Goal: Information Seeking & Learning: Learn about a topic

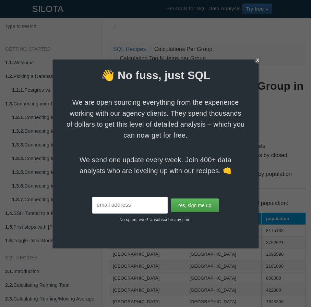
click at [255, 62] on div "X" at bounding box center [257, 60] width 7 height 7
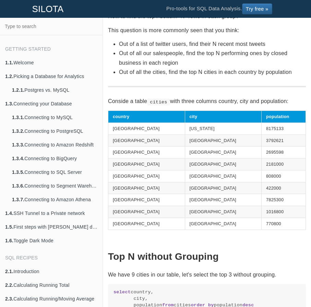
scroll to position [87, 0]
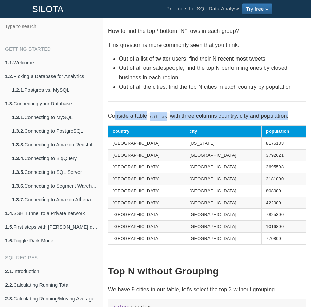
drag, startPoint x: 115, startPoint y: 116, endPoint x: 279, endPoint y: 121, distance: 163.7
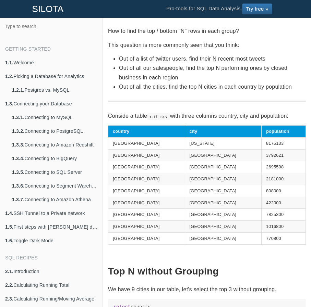
drag, startPoint x: 279, startPoint y: 121, endPoint x: 265, endPoint y: 119, distance: 13.8
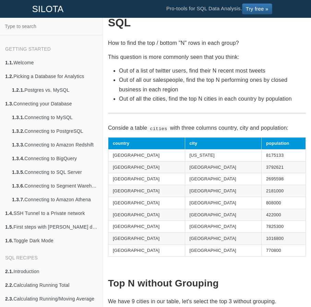
scroll to position [75, 0]
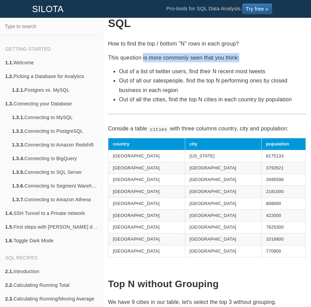
drag, startPoint x: 142, startPoint y: 58, endPoint x: 244, endPoint y: 60, distance: 102.0
click at [244, 60] on p "This question is more commonly seen that you think:" at bounding box center [207, 57] width 198 height 9
click at [245, 60] on p "This question is more commonly seen that you think:" at bounding box center [207, 57] width 198 height 9
drag, startPoint x: 178, startPoint y: 59, endPoint x: 249, endPoint y: 60, distance: 70.2
click at [249, 60] on p "This question is more commonly seen that you think:" at bounding box center [207, 57] width 198 height 9
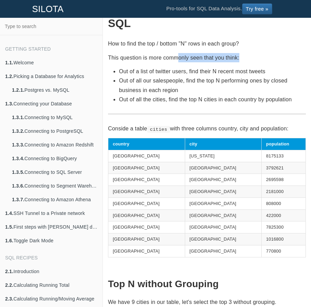
click at [251, 61] on p "This question is more commonly seen that you think:" at bounding box center [207, 57] width 198 height 9
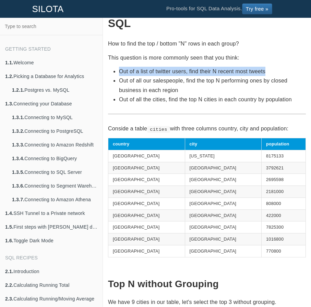
drag, startPoint x: 118, startPoint y: 70, endPoint x: 267, endPoint y: 76, distance: 149.7
click at [267, 76] on ul "Out of a list of twitter users, find their N recent most tweets Out of all our …" at bounding box center [207, 85] width 198 height 37
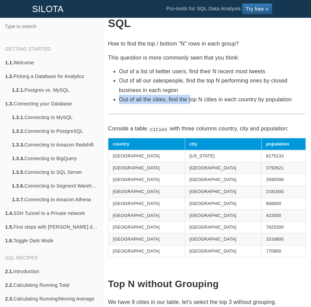
drag, startPoint x: 190, startPoint y: 102, endPoint x: 287, endPoint y: 94, distance: 96.5
click at [287, 95] on li "Out of all the cities, find the top N cities in each country by population" at bounding box center [212, 99] width 187 height 9
click at [288, 98] on li "Out of all the cities, find the top N cities in each country by population" at bounding box center [212, 99] width 187 height 9
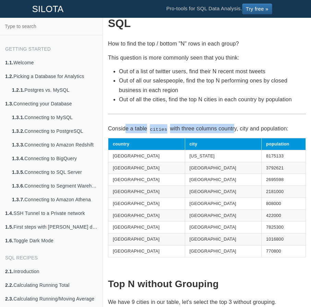
drag, startPoint x: 125, startPoint y: 130, endPoint x: 237, endPoint y: 131, distance: 111.6
click at [237, 131] on p "Conside a table cities with three columns country, city and population:" at bounding box center [207, 128] width 198 height 9
drag, startPoint x: 176, startPoint y: 129, endPoint x: 272, endPoint y: 127, distance: 95.9
click at [272, 127] on p "Conside a table cities with three columns country, city and population:" at bounding box center [207, 128] width 198 height 9
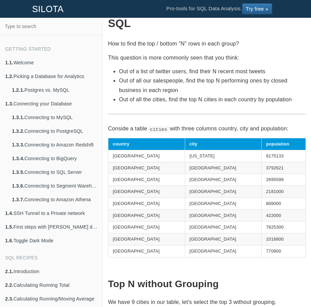
click at [273, 127] on p "Conside a table cities with three columns country, city and population:" at bounding box center [207, 128] width 198 height 9
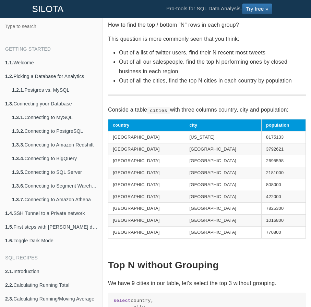
scroll to position [227, 0]
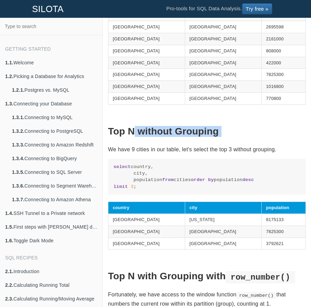
drag, startPoint x: 135, startPoint y: 134, endPoint x: 229, endPoint y: 138, distance: 93.9
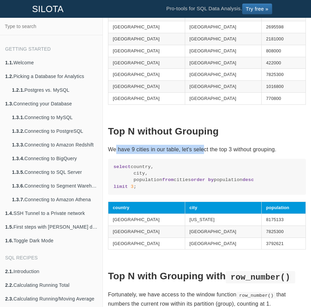
drag, startPoint x: 115, startPoint y: 147, endPoint x: 203, endPoint y: 150, distance: 88.4
click at [203, 150] on p "We have 9 cities in our table, let's select the top 3 without grouping." at bounding box center [207, 149] width 198 height 9
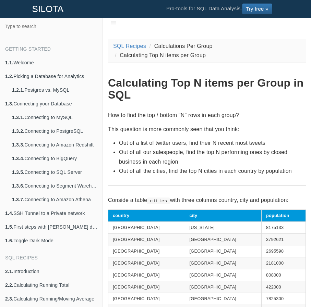
scroll to position [10, 0]
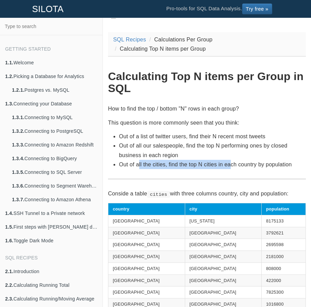
drag, startPoint x: 139, startPoint y: 164, endPoint x: 233, endPoint y: 168, distance: 93.9
click at [233, 168] on li "Out of all the cities, find the top N cities in each country by population" at bounding box center [212, 164] width 187 height 9
drag, startPoint x: 176, startPoint y: 166, endPoint x: 274, endPoint y: 170, distance: 98.7
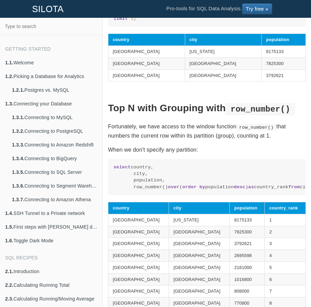
scroll to position [407, 0]
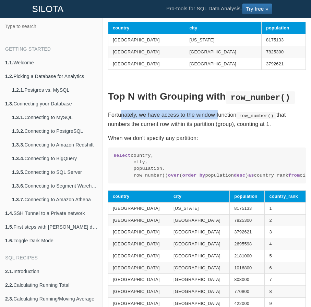
drag, startPoint x: 122, startPoint y: 125, endPoint x: 220, endPoint y: 130, distance: 98.4
click at [220, 129] on p "Fortunately, we have access to the window function row_number() that numbers th…" at bounding box center [207, 119] width 198 height 18
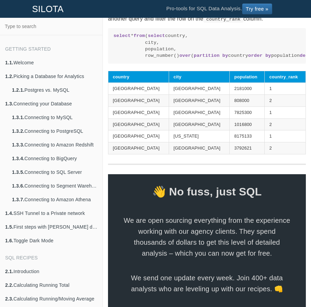
scroll to position [869, 0]
